Goal: Find specific page/section: Find specific page/section

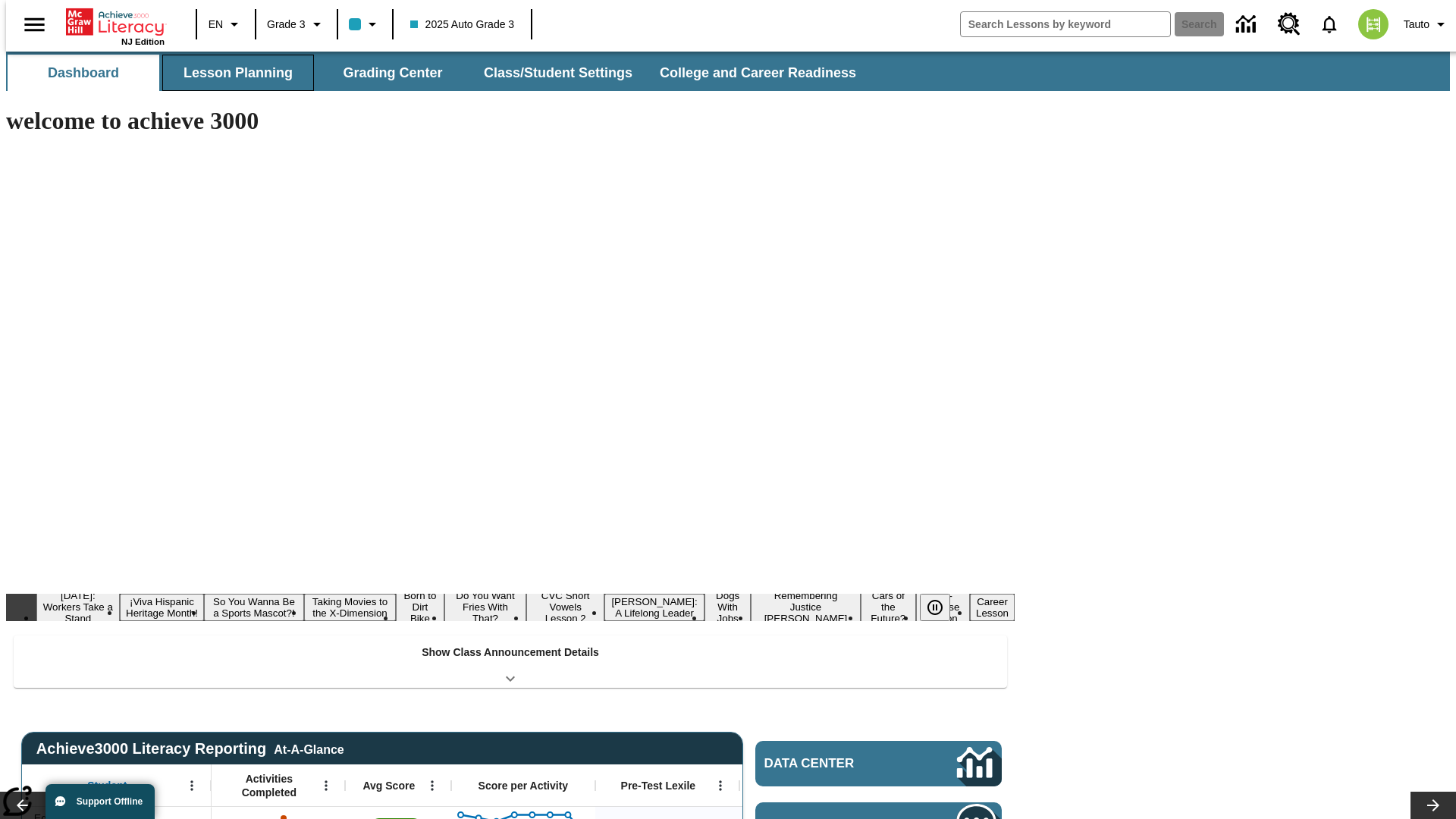
click at [232, 72] on button "Lesson Planning" at bounding box center [237, 73] width 151 height 37
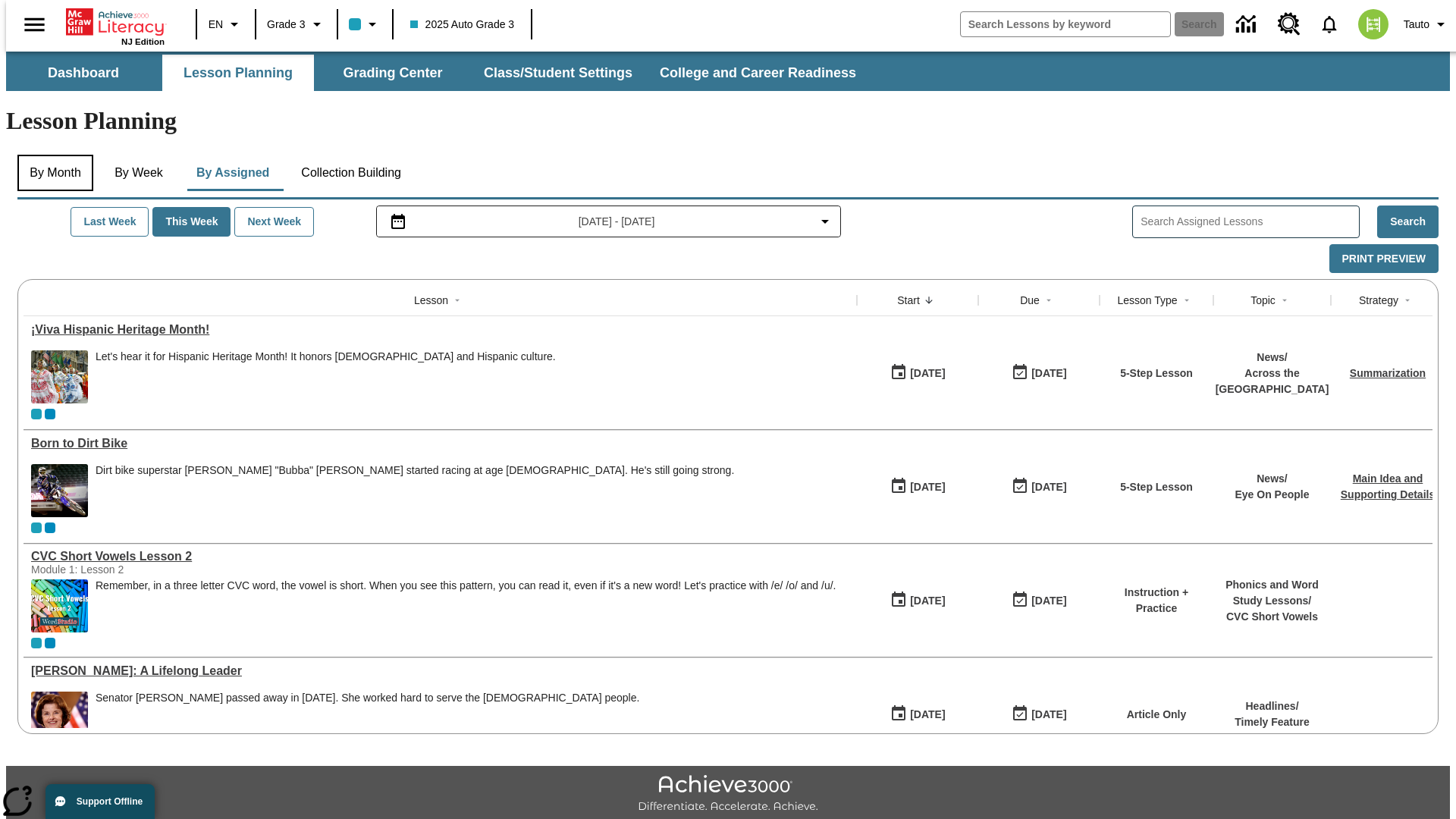
click at [50, 155] on button "By Month" at bounding box center [55, 173] width 76 height 37
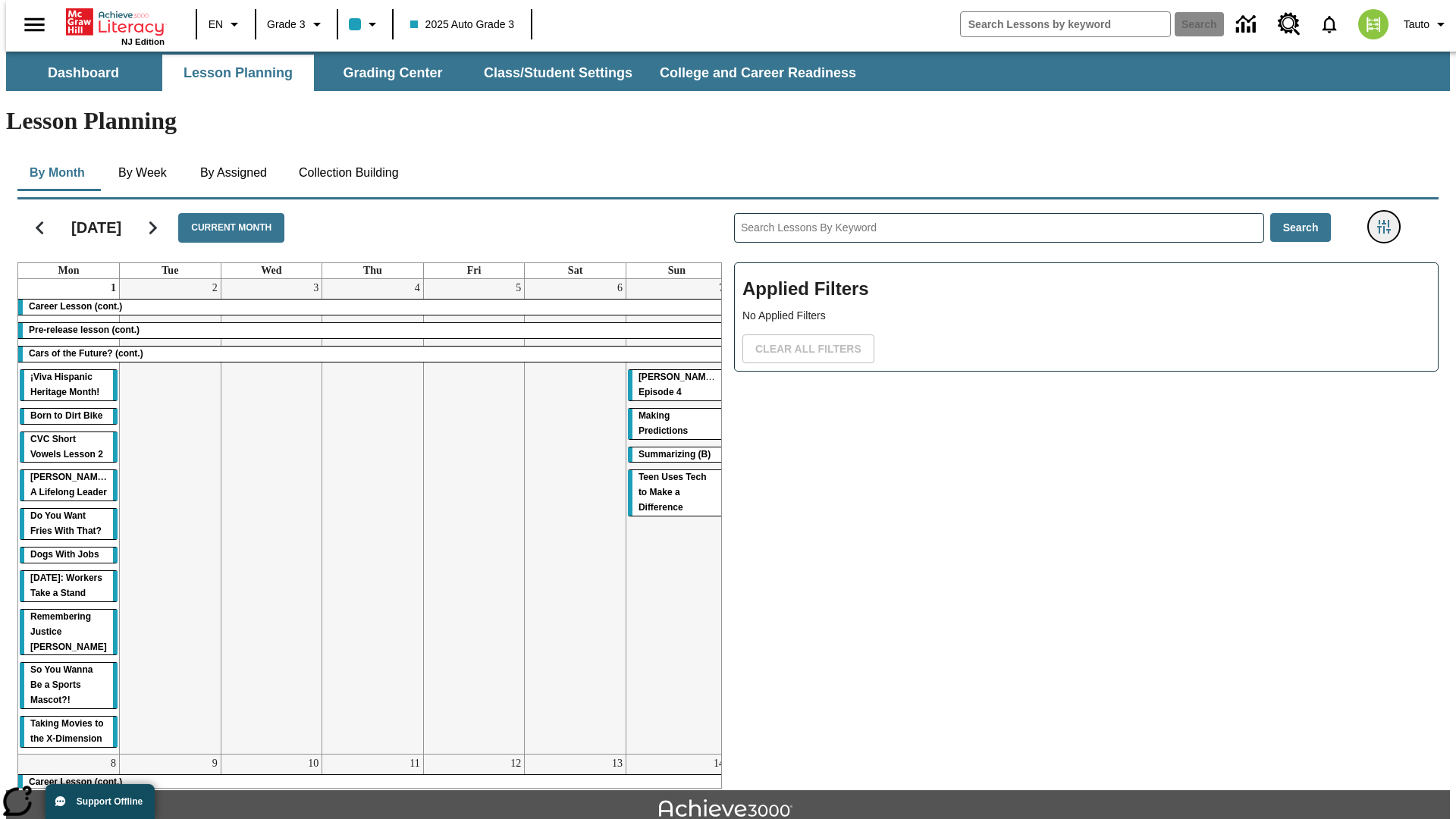
click at [1388, 220] on icon "Filters Side menu" at bounding box center [1384, 227] width 14 height 14
